Goal: Task Accomplishment & Management: Complete application form

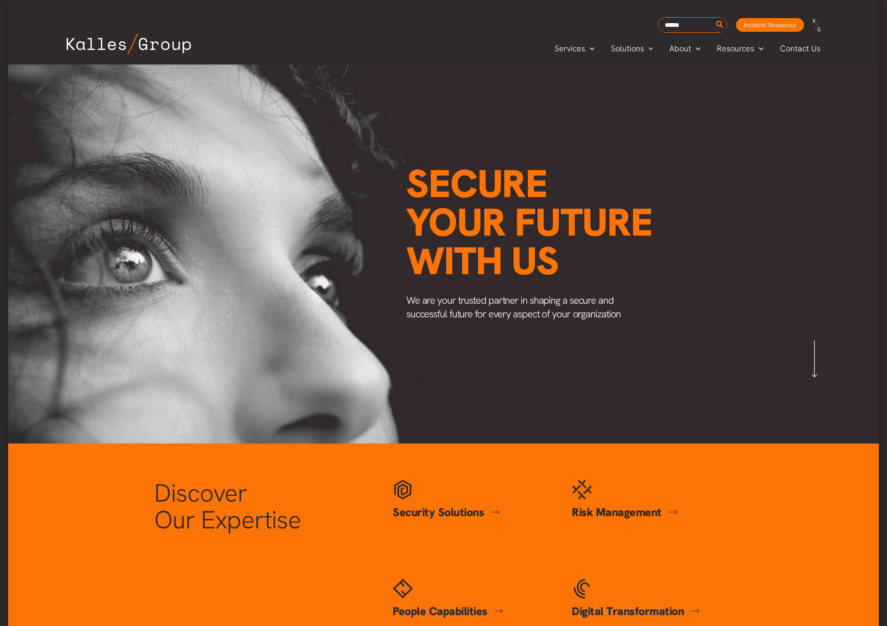
scroll to position [0, 1061]
click at [689, 90] on span "Our Leadership" at bounding box center [698, 89] width 57 height 10
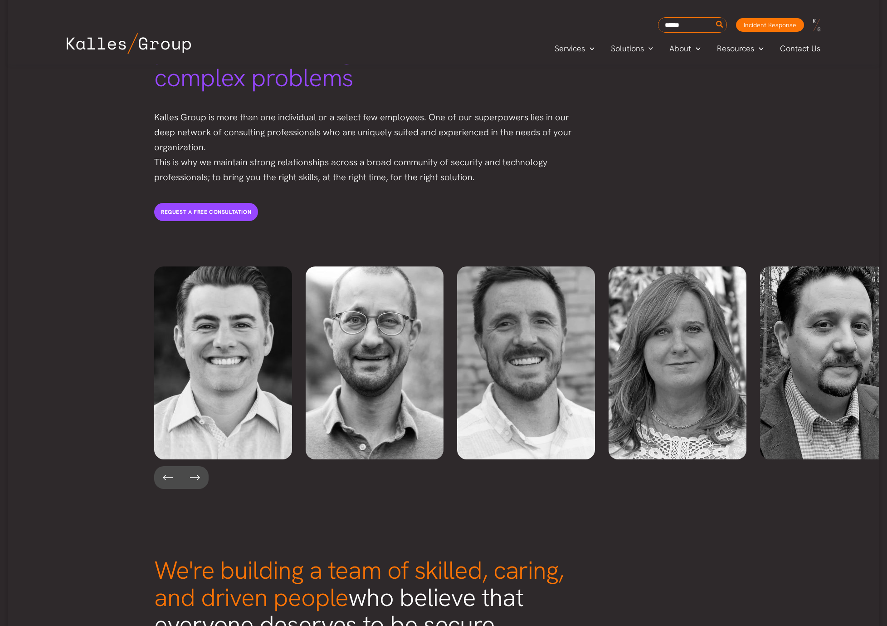
scroll to position [1823, 0]
click at [685, 110] on span "Careers" at bounding box center [684, 108] width 29 height 10
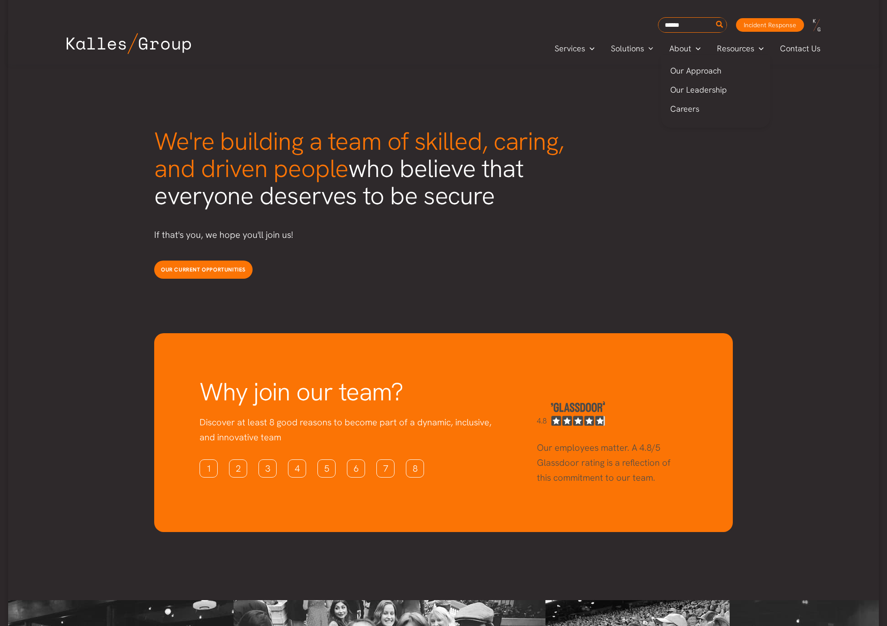
scroll to position [2256, 0]
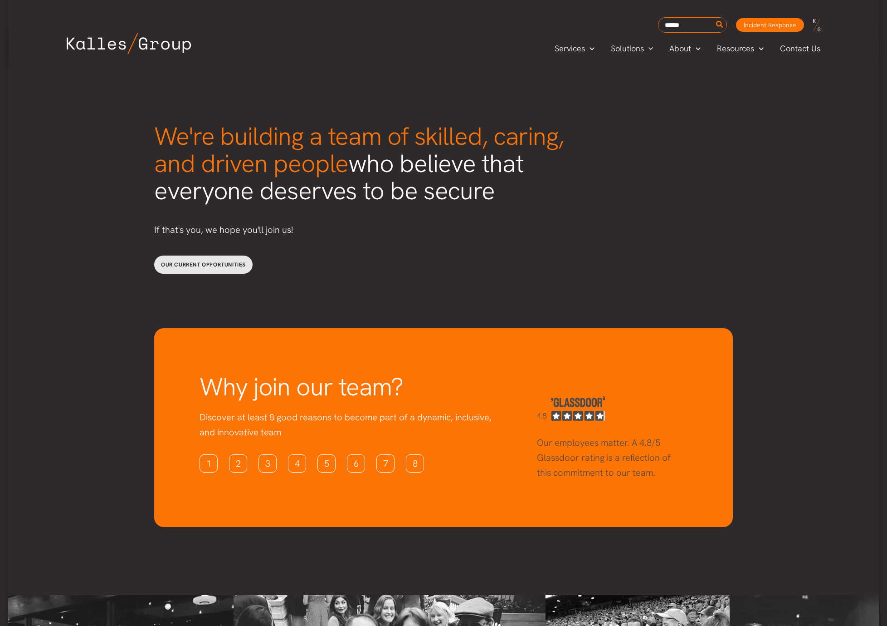
click at [191, 261] on span "Our current opportunities" at bounding box center [203, 264] width 85 height 7
